Goal: Find specific page/section: Find specific page/section

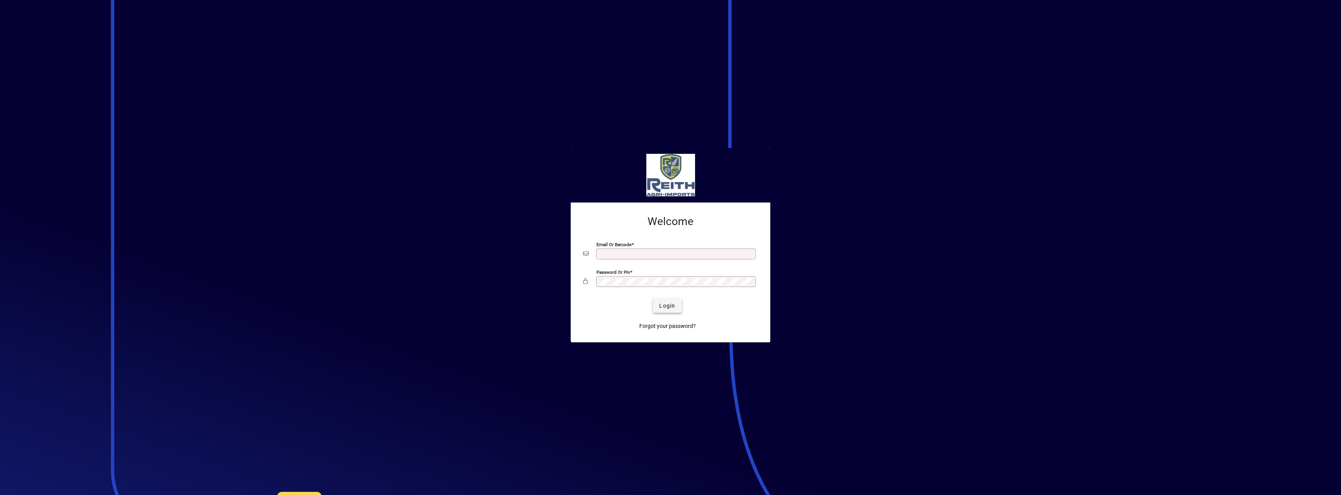
type input "**********"
click at [661, 300] on span "submit" at bounding box center [667, 306] width 28 height 19
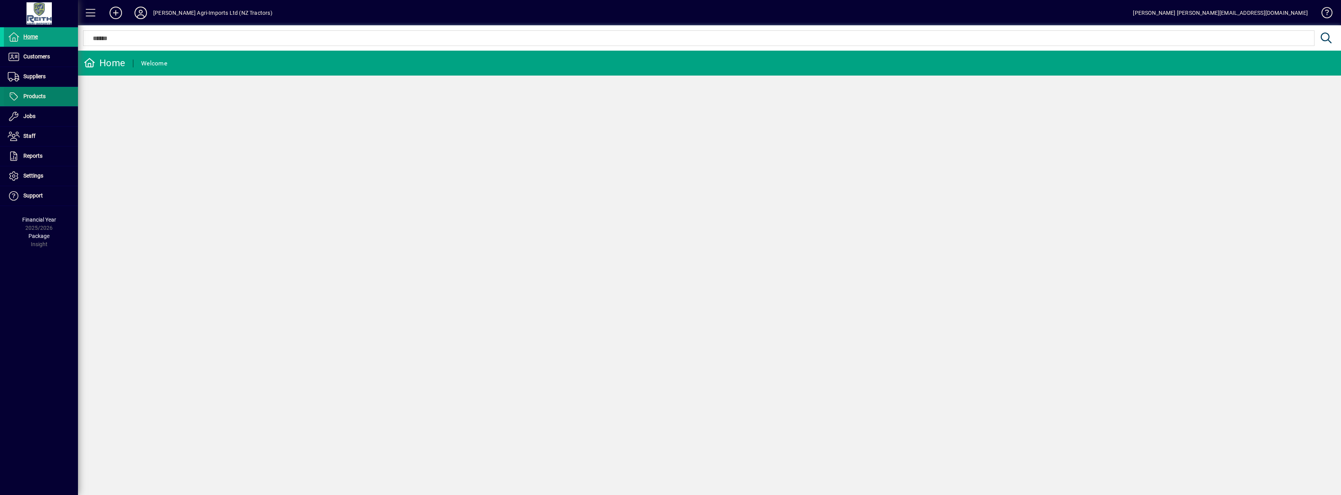
click at [31, 95] on span "Products" at bounding box center [34, 96] width 22 height 6
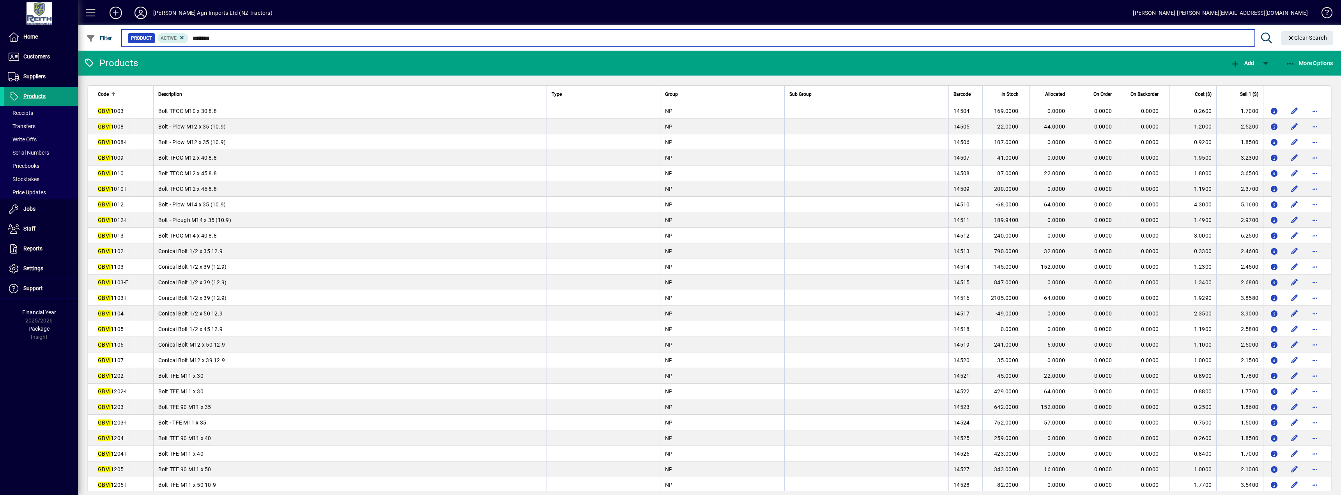
type input "********"
